Goal: Information Seeking & Learning: Learn about a topic

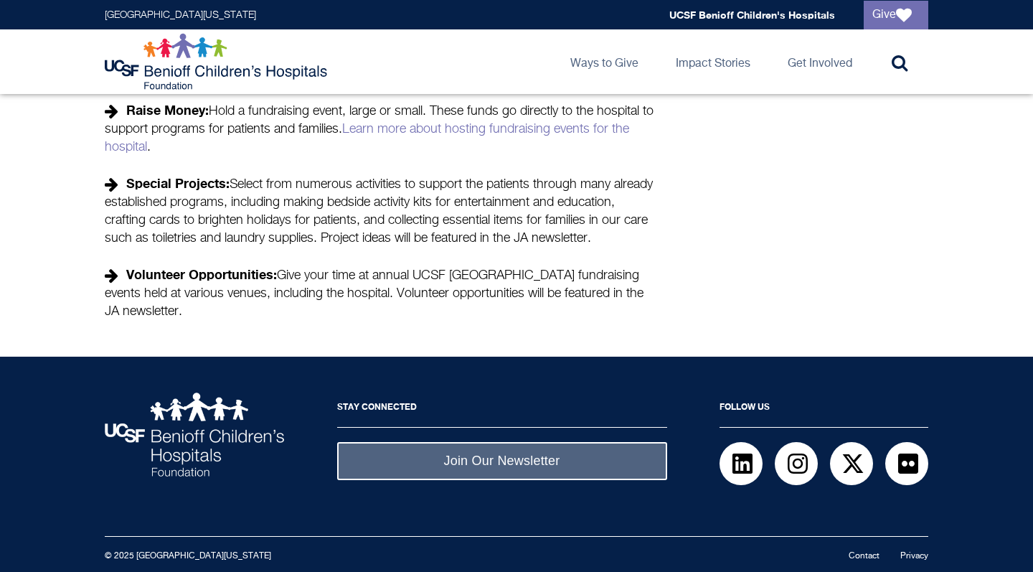
scroll to position [525, 0]
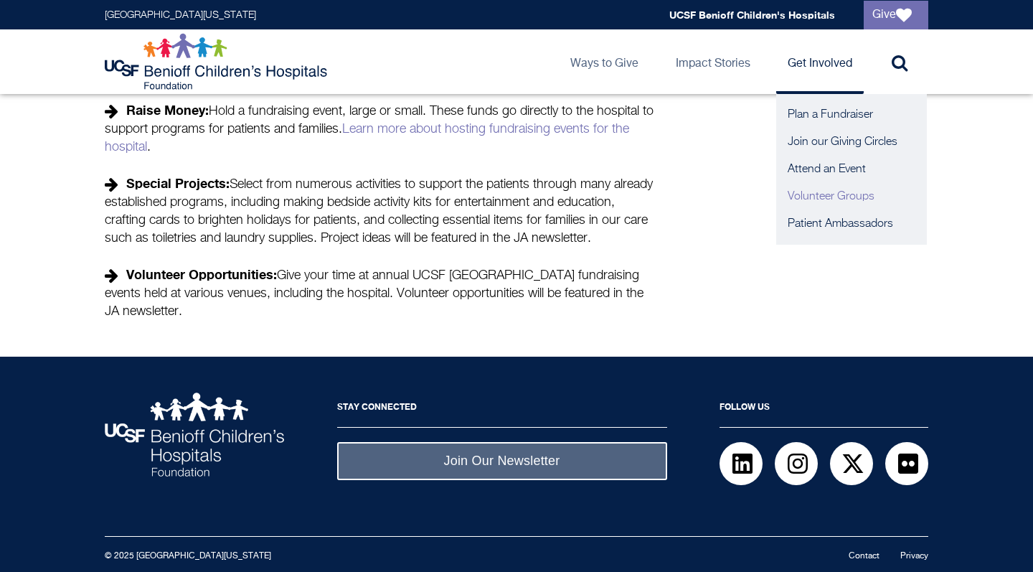
click at [823, 193] on link "Volunteer Groups" at bounding box center [851, 196] width 151 height 27
click at [801, 199] on link "Volunteer Groups" at bounding box center [851, 196] width 151 height 27
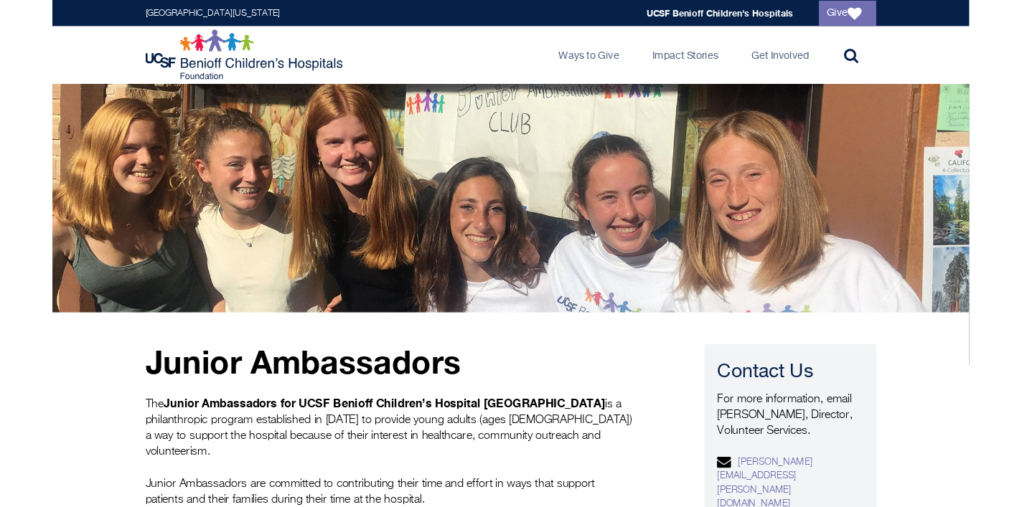
scroll to position [0, 0]
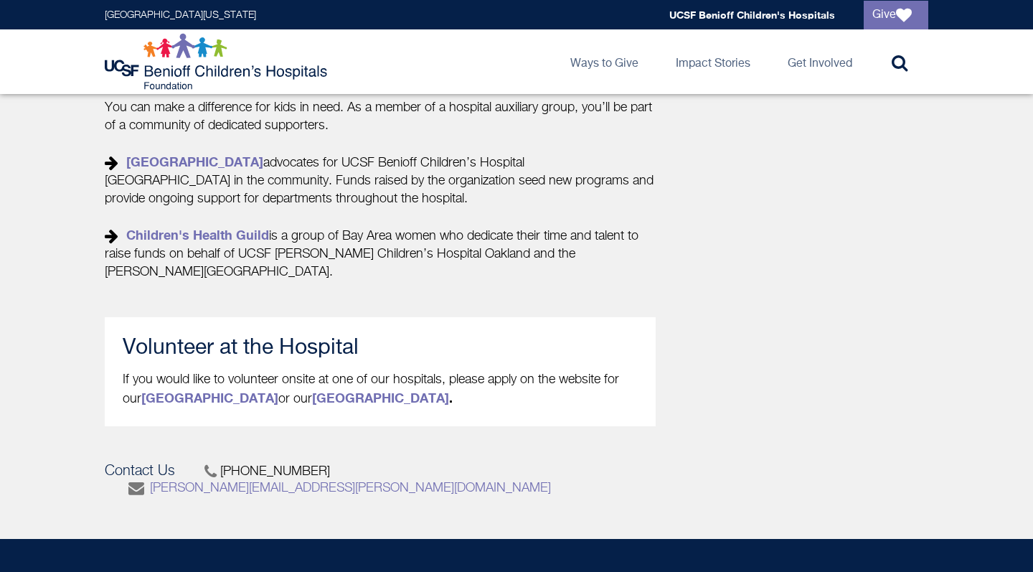
scroll to position [811, 0]
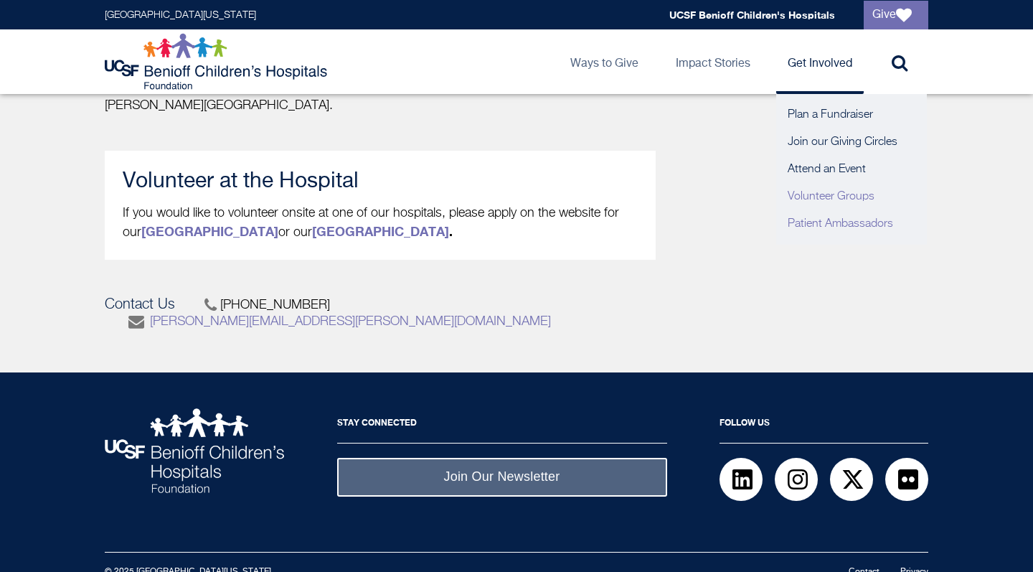
click at [832, 216] on link "Patient Ambassadors" at bounding box center [851, 223] width 151 height 27
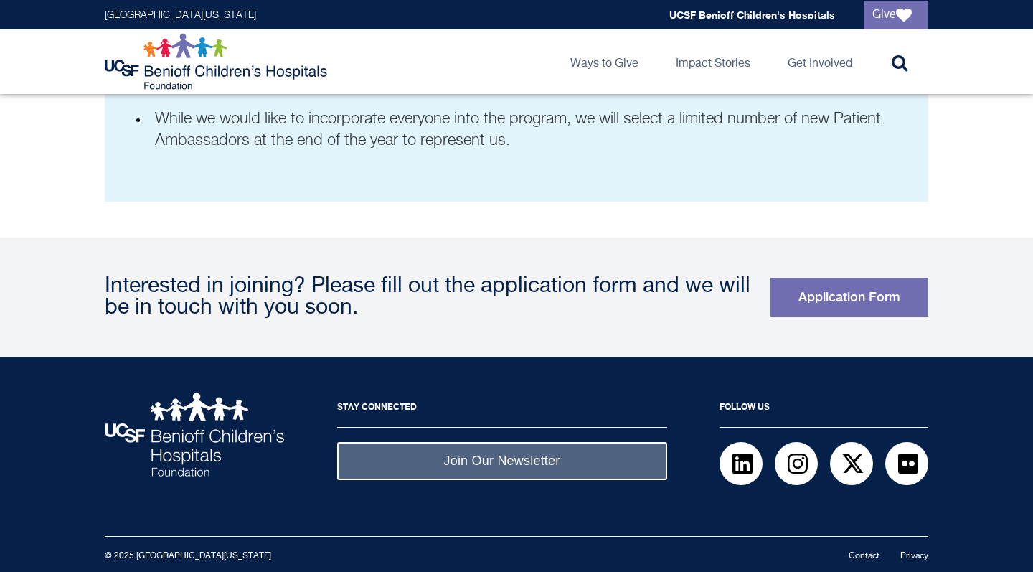
scroll to position [1083, 0]
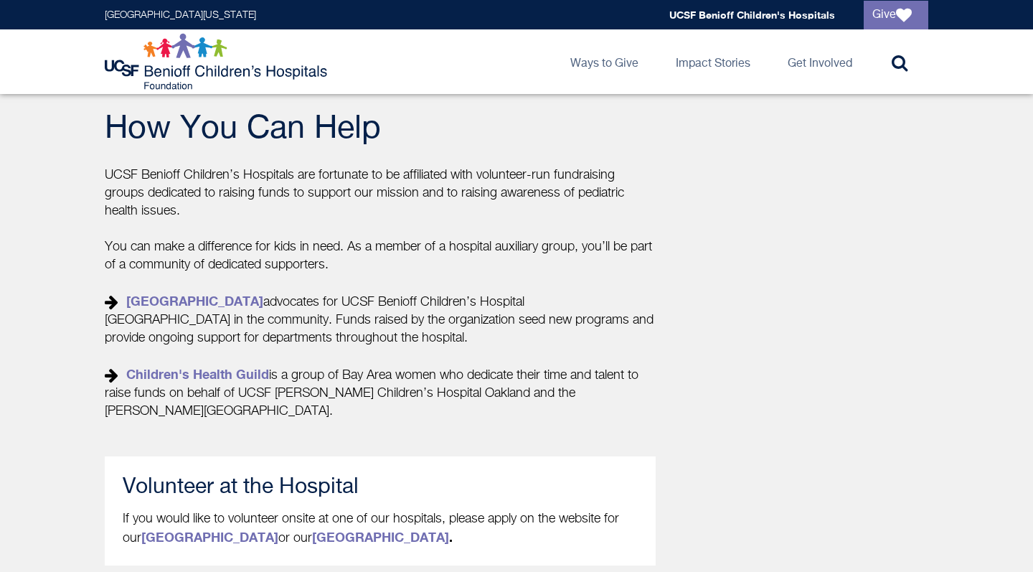
scroll to position [506, 0]
click at [263, 300] on link "Children's Hospital Branches" at bounding box center [194, 300] width 137 height 16
